Goal: Task Accomplishment & Management: Manage account settings

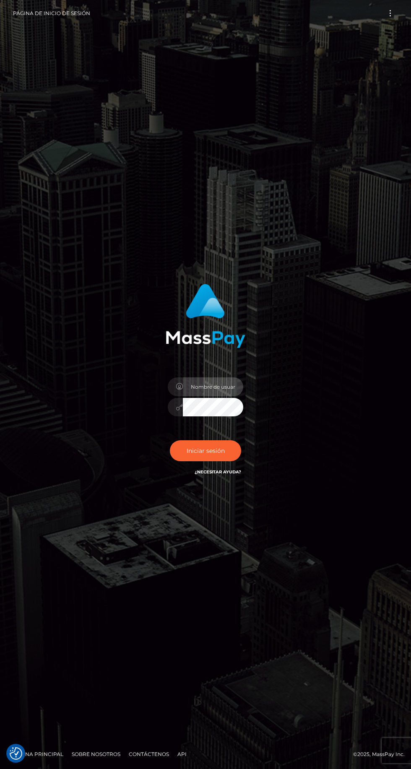
click at [229, 396] on input "text" at bounding box center [213, 386] width 60 height 19
type input "kvgcoin@outlook.com"
click at [215, 454] on font "Iniciar sesión" at bounding box center [206, 451] width 38 height 8
